Goal: Task Accomplishment & Management: Complete application form

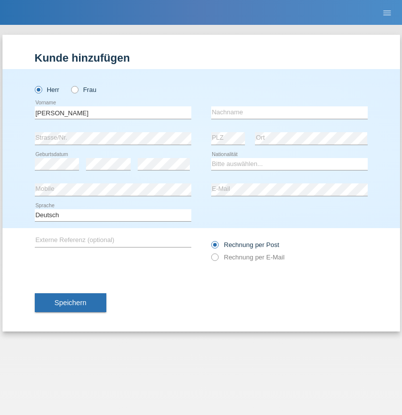
type input "Jonathan"
click at [289, 112] on input "text" at bounding box center [289, 112] width 156 height 12
type input "Bezzola"
select select "CH"
radio input "true"
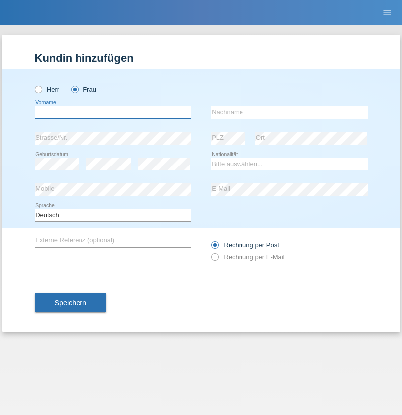
click at [113, 112] on input "text" at bounding box center [113, 112] width 156 height 12
type input "[PERSON_NAME]"
click at [289, 112] on input "text" at bounding box center [289, 112] width 156 height 12
type input "Di Santo"
select select "IT"
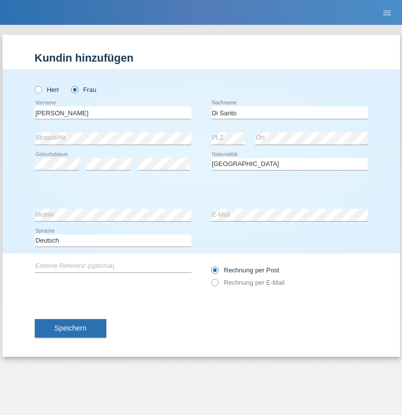
select select "C"
select select "02"
select select "08"
select select "2004"
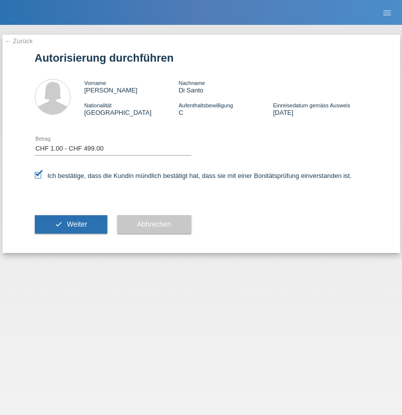
select select "1"
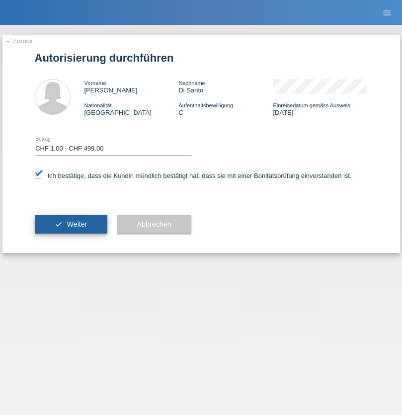
click at [71, 224] on span "Weiter" at bounding box center [77, 224] width 20 height 8
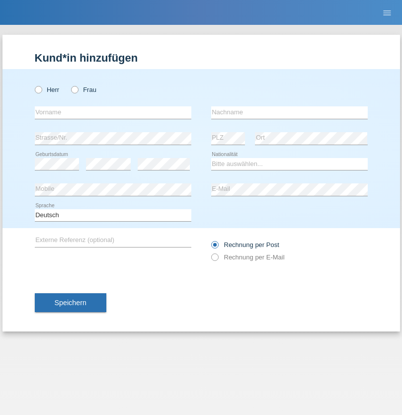
radio input "true"
click at [113, 112] on input "text" at bounding box center [113, 112] width 156 height 12
type input "[PERSON_NAME]"
click at [289, 112] on input "text" at bounding box center [289, 112] width 156 height 12
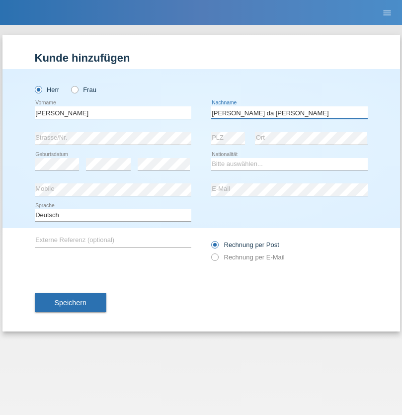
type input "[PERSON_NAME] da [PERSON_NAME]"
select select "PT"
select select "C"
select select "07"
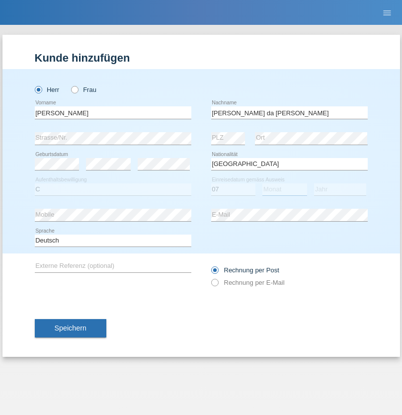
select select "04"
select select "1992"
